Goal: Task Accomplishment & Management: Use online tool/utility

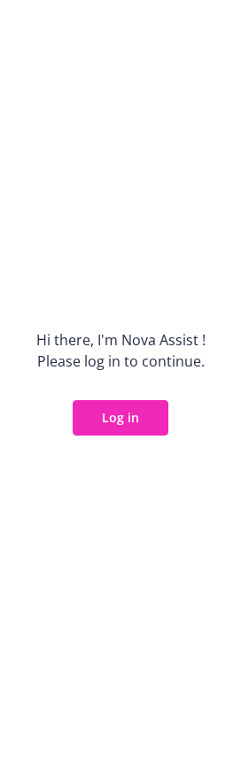
click at [117, 423] on button "Log in" at bounding box center [121, 417] width 96 height 35
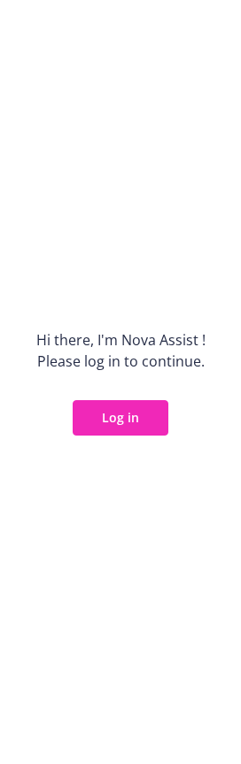
click at [117, 423] on button "Log in" at bounding box center [121, 417] width 96 height 35
drag, startPoint x: 133, startPoint y: 761, endPoint x: 105, endPoint y: 416, distance: 345.7
click at [105, 416] on button "Log in" at bounding box center [121, 417] width 96 height 35
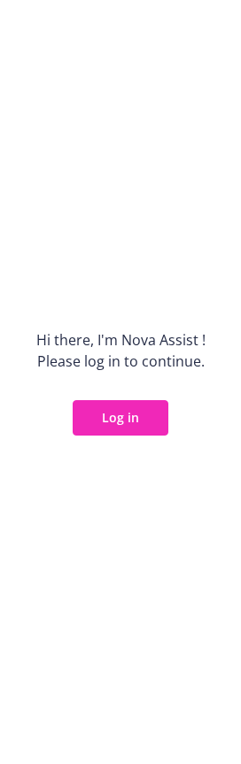
click at [105, 416] on button "Log in" at bounding box center [121, 417] width 96 height 35
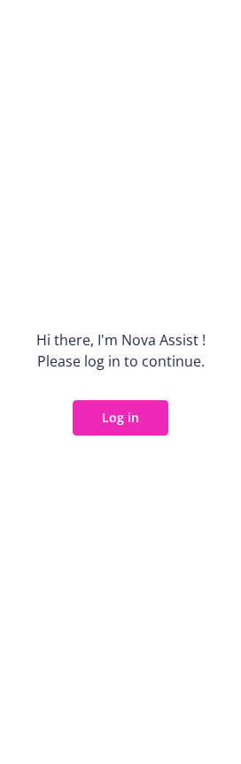
click at [104, 416] on button "Log in" at bounding box center [121, 417] width 96 height 35
